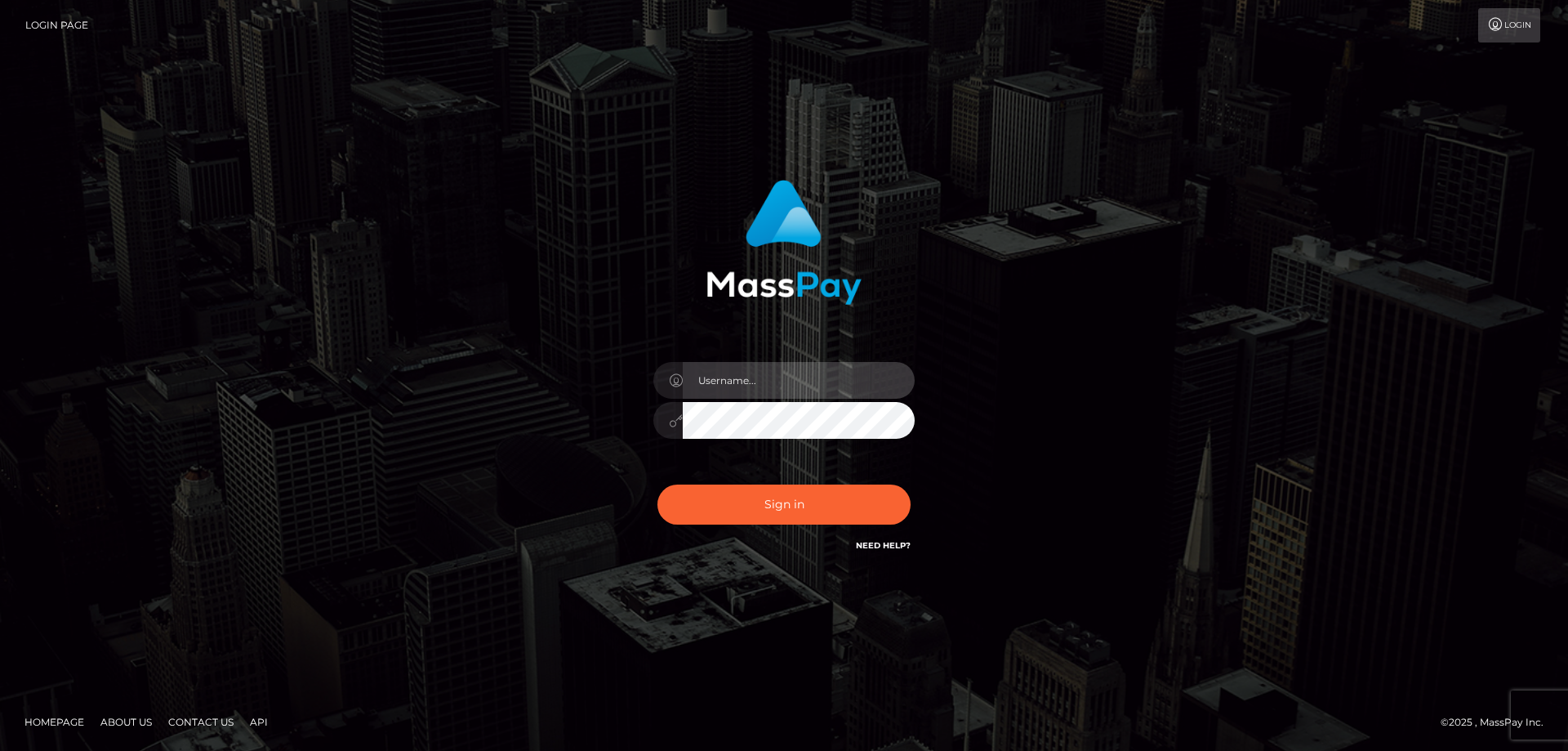
click at [751, 373] on input "text" at bounding box center [799, 380] width 232 height 37
click at [0, 750] on com-1password-button at bounding box center [0, 751] width 0 height 0
type input "emi.throne"
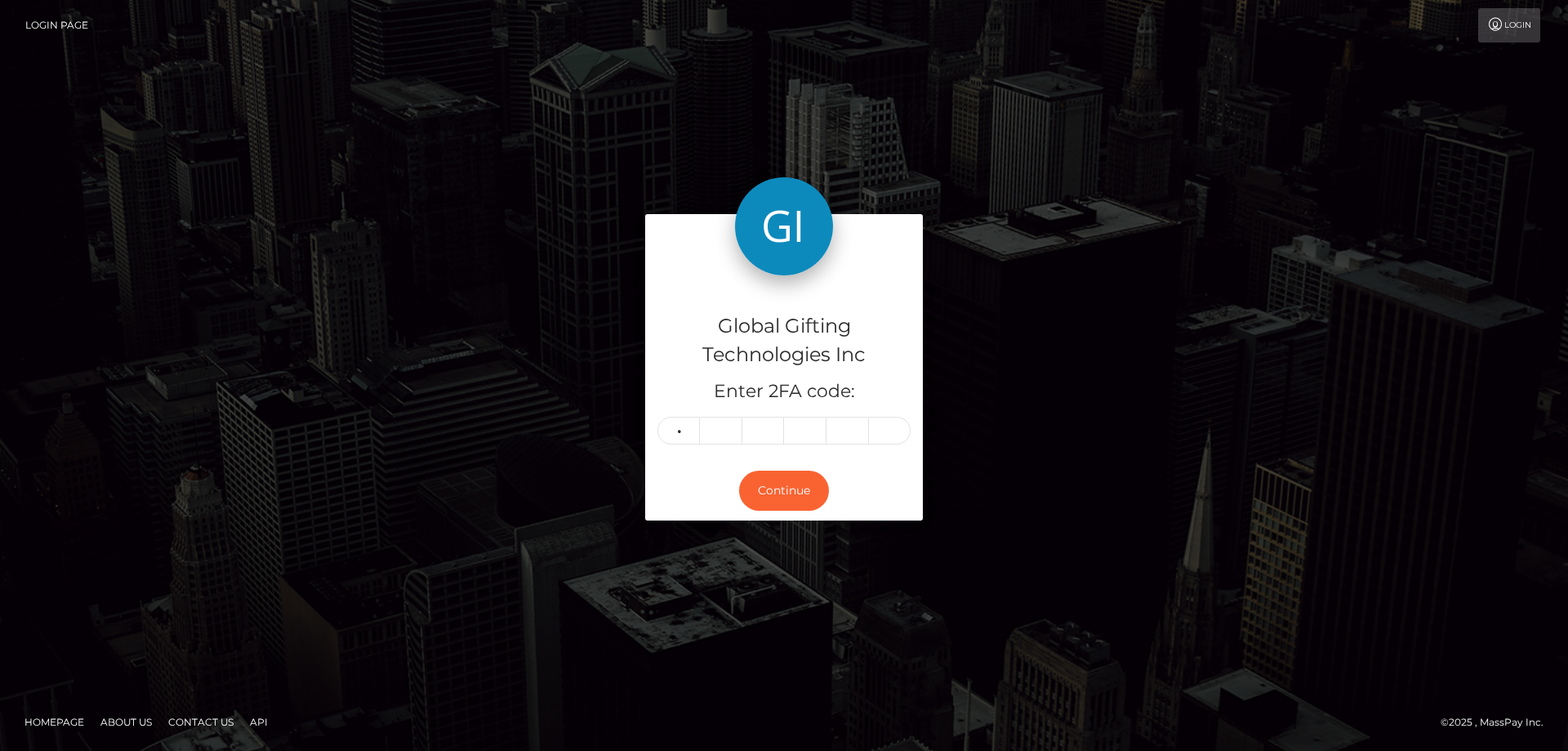
type input "5"
type input "8"
type input "4"
type input "0"
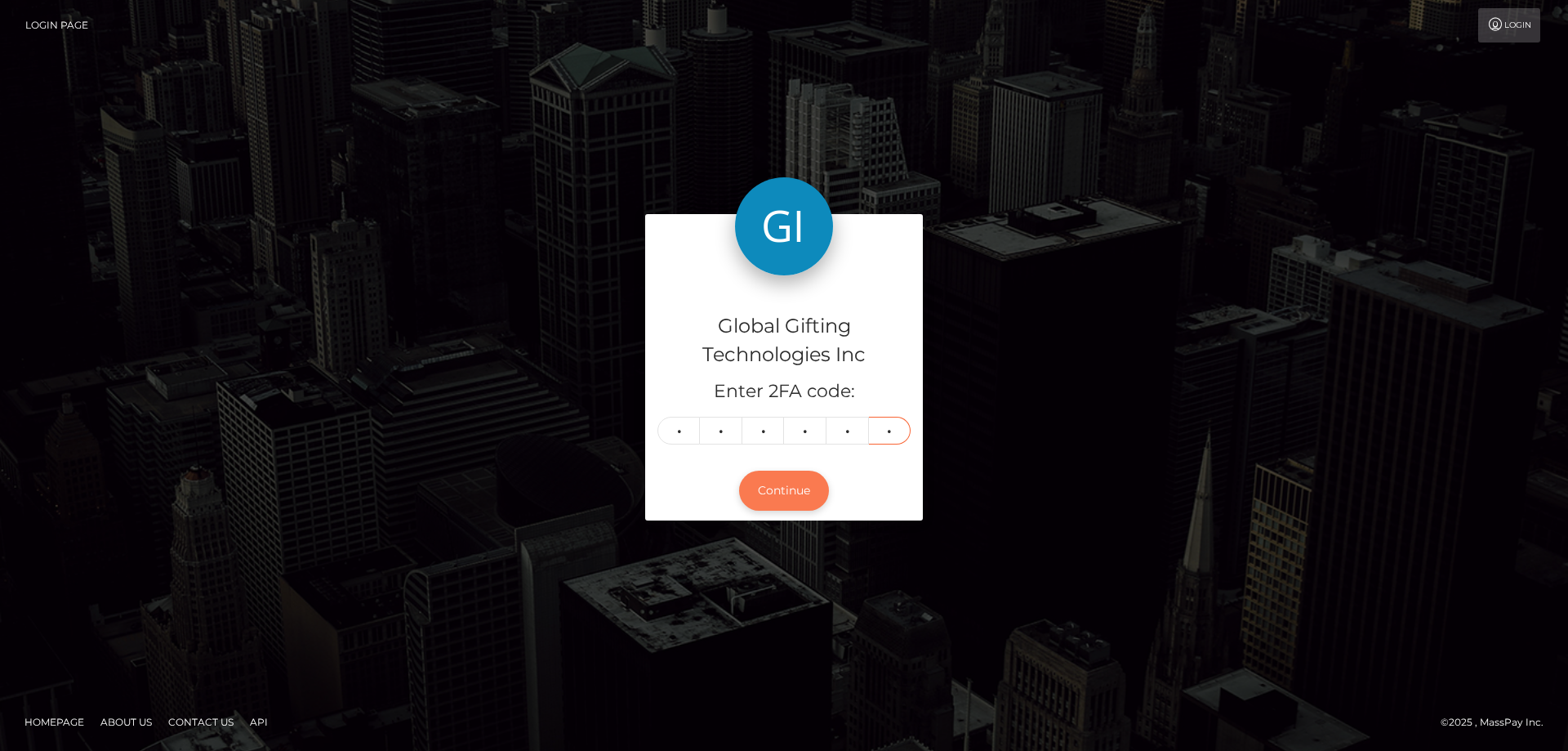
type input "6"
click at [796, 499] on button "Continue" at bounding box center [784, 491] width 90 height 40
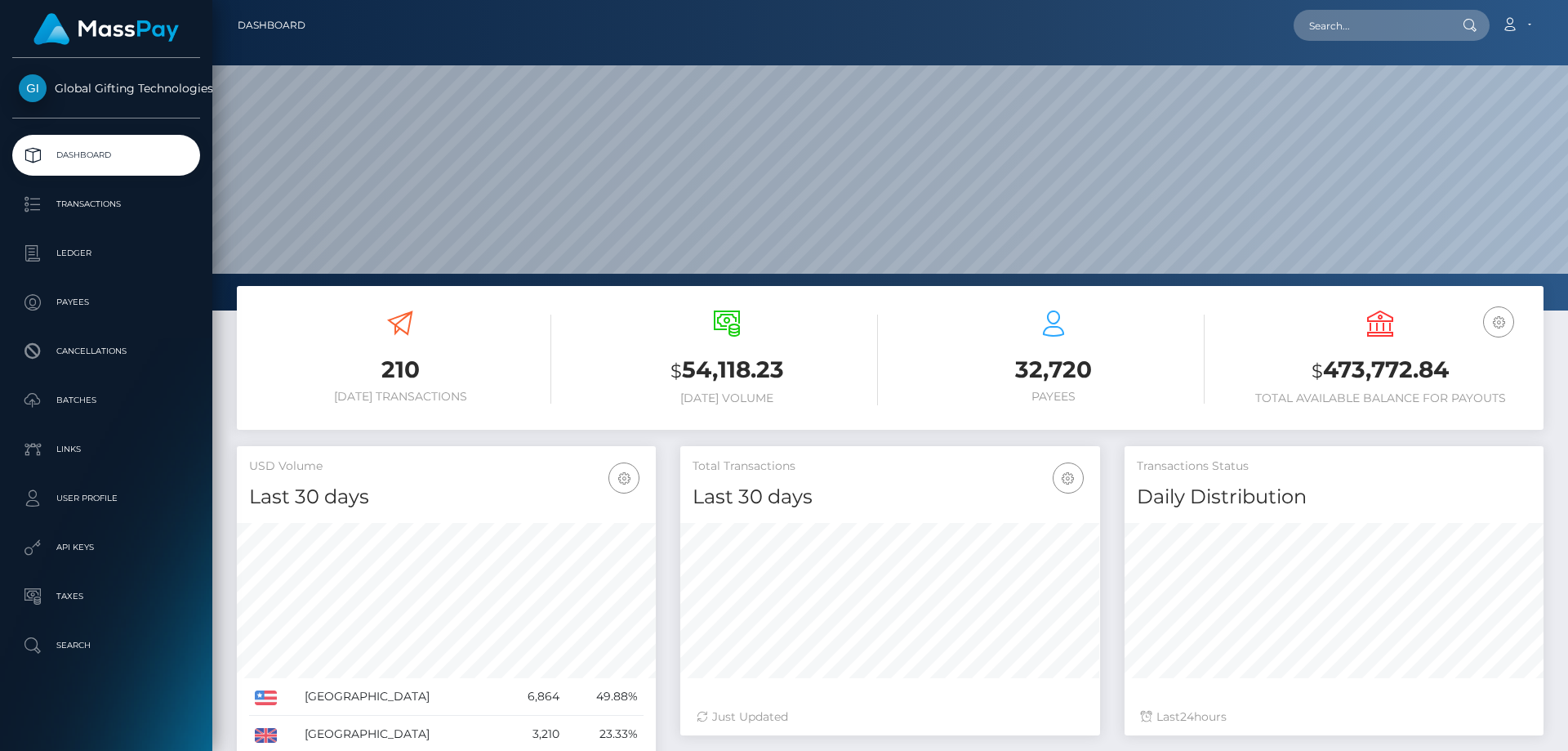
scroll to position [290, 420]
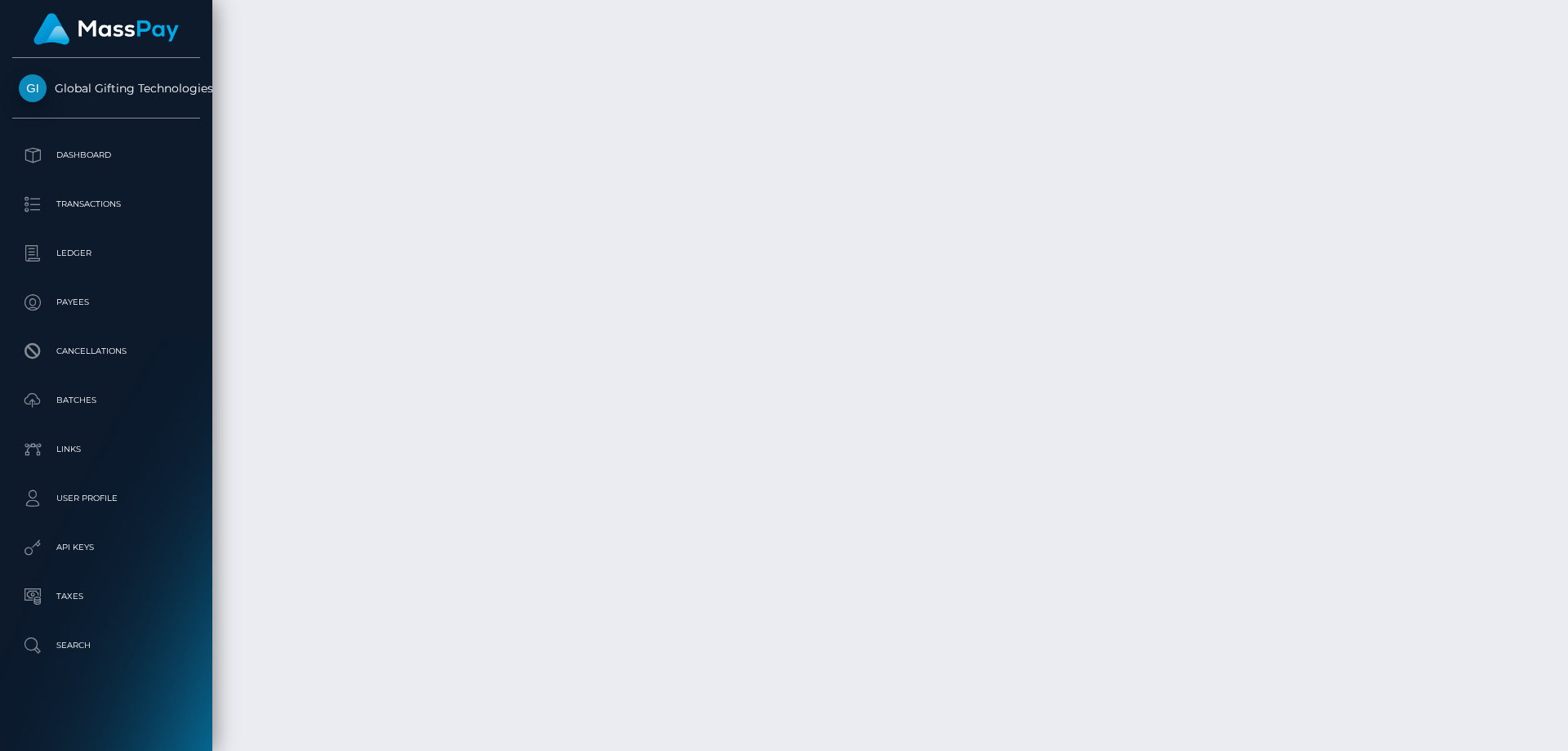
scroll to position [3430, 0]
